Goal: Task Accomplishment & Management: Manage account settings

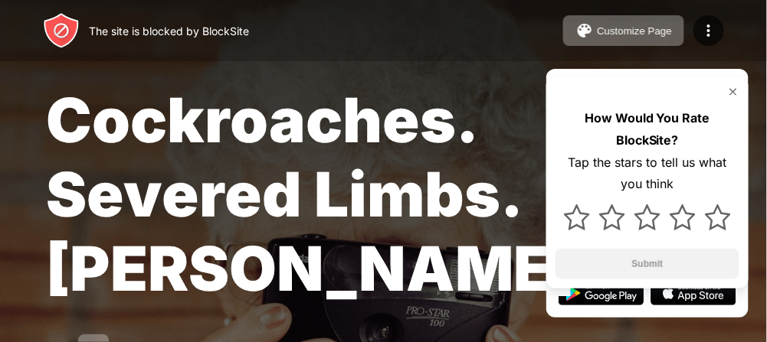
drag, startPoint x: 715, startPoint y: 34, endPoint x: 536, endPoint y: 26, distance: 178.7
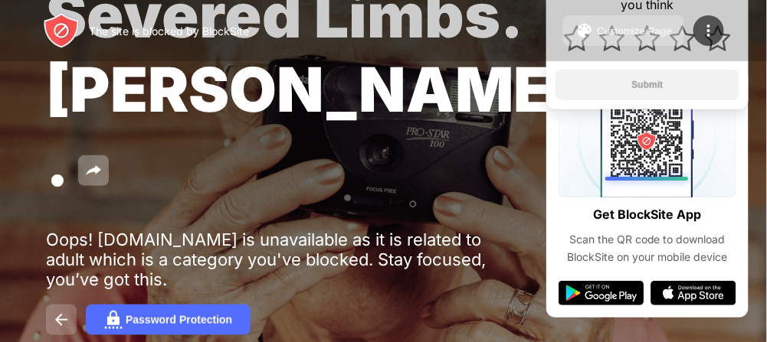
click at [54, 311] on img at bounding box center [61, 320] width 18 height 18
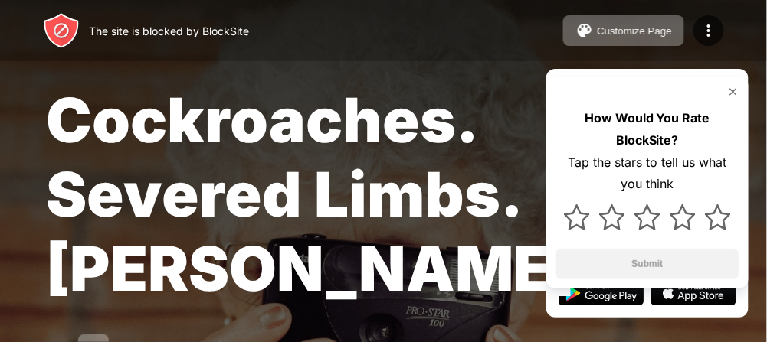
scroll to position [179, 0]
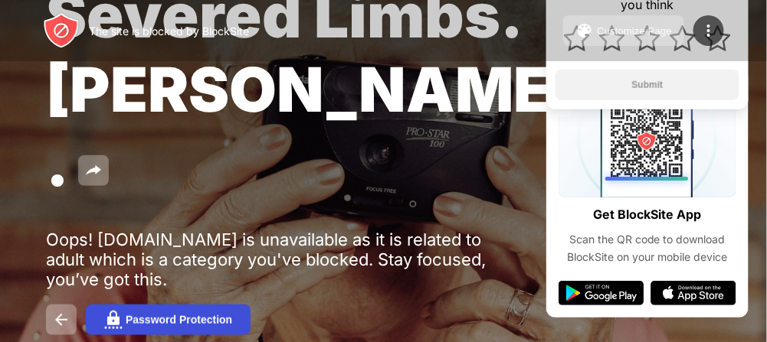
click at [126, 314] on div "Password Protection" at bounding box center [179, 320] width 106 height 12
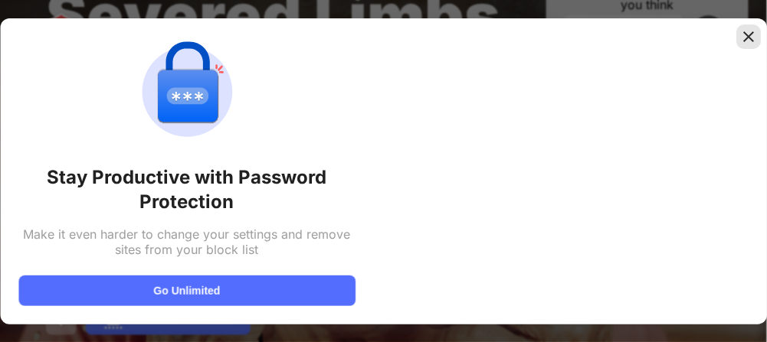
click at [747, 42] on img at bounding box center [748, 36] width 15 height 15
